Goal: Entertainment & Leisure: Consume media (video, audio)

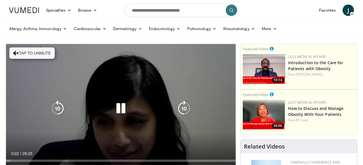
click at [37, 53] on button "Tap to unmute" at bounding box center [31, 52] width 45 height 11
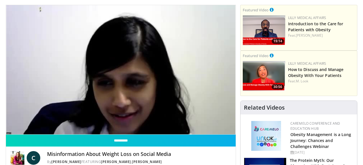
scroll to position [35, 0]
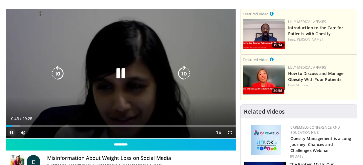
drag, startPoint x: 12, startPoint y: 127, endPoint x: 7, endPoint y: 127, distance: 4.8
click at [7, 127] on span "Video Player" at bounding box center [11, 132] width 11 height 11
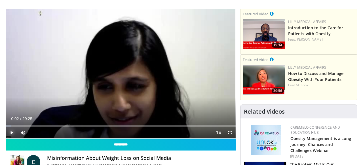
click at [6, 127] on div "Current Time 0:02 / Duration 29:25 Play Skip Backward Skip Forward Mute Loaded …" at bounding box center [120, 132] width 229 height 11
click at [11, 132] on span "Video Player" at bounding box center [11, 132] width 11 height 11
click at [7, 127] on span "Video Player" at bounding box center [11, 132] width 11 height 11
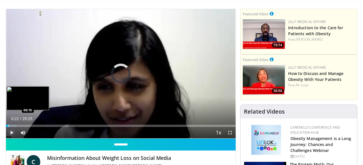
click at [8, 126] on div "Progress Bar" at bounding box center [8, 125] width 1 height 2
click at [7, 126] on div "Progress Bar" at bounding box center [7, 125] width 1 height 2
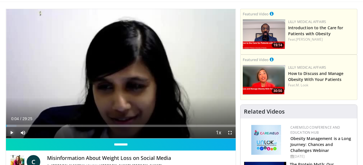
click at [12, 133] on span "Video Player" at bounding box center [11, 132] width 11 height 11
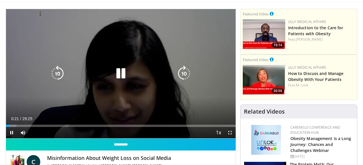
click at [118, 74] on icon "Video Player" at bounding box center [121, 73] width 16 height 16
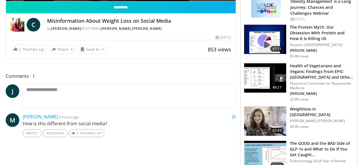
scroll to position [169, 0]
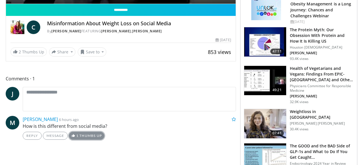
click at [82, 137] on link "1 Thumbs Up" at bounding box center [86, 135] width 35 height 8
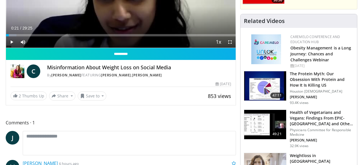
scroll to position [0, 0]
